Goal: Complete application form: Complete application form

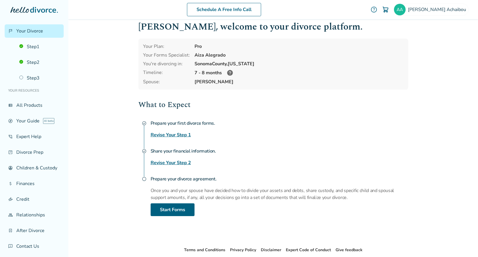
scroll to position [10, 0]
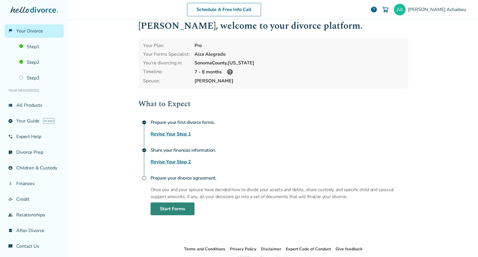
click at [178, 207] on link "Start Forms" at bounding box center [173, 209] width 44 height 13
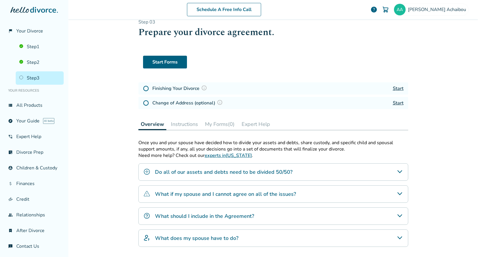
click at [397, 171] on icon "Do all of our assets and debts need to be divided 50/50?" at bounding box center [399, 172] width 5 height 3
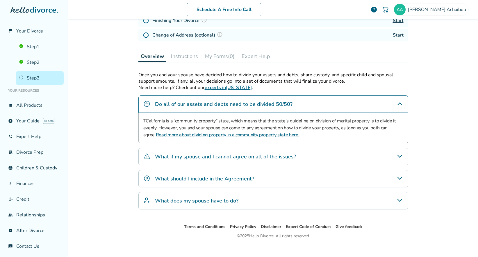
scroll to position [84, 0]
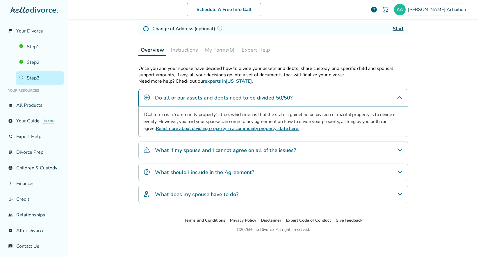
click at [396, 192] on icon "What does my spouse have to do?" at bounding box center [399, 194] width 7 height 7
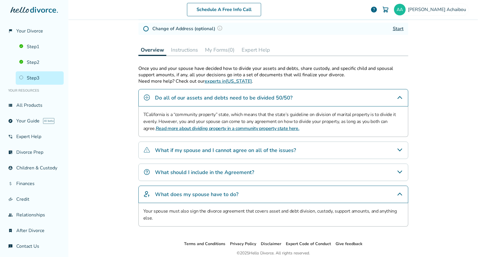
click at [396, 173] on icon "What should I include in the Agreement?" at bounding box center [399, 172] width 7 height 7
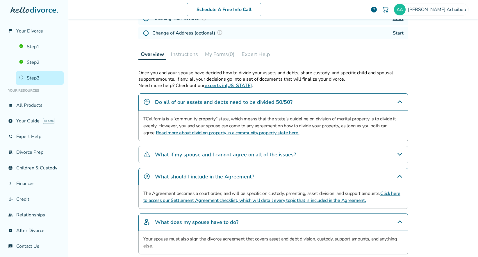
scroll to position [8, 0]
